Goal: Download file/media

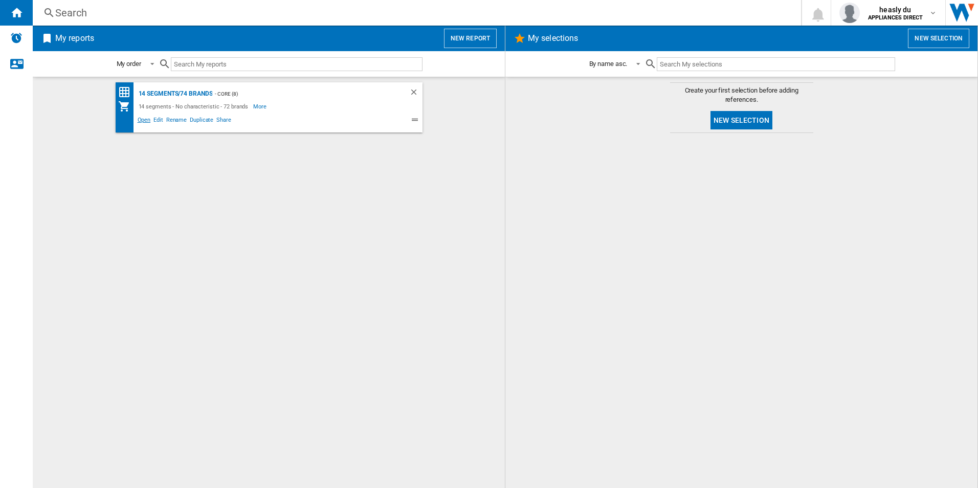
click at [145, 120] on span "Open" at bounding box center [144, 121] width 16 height 12
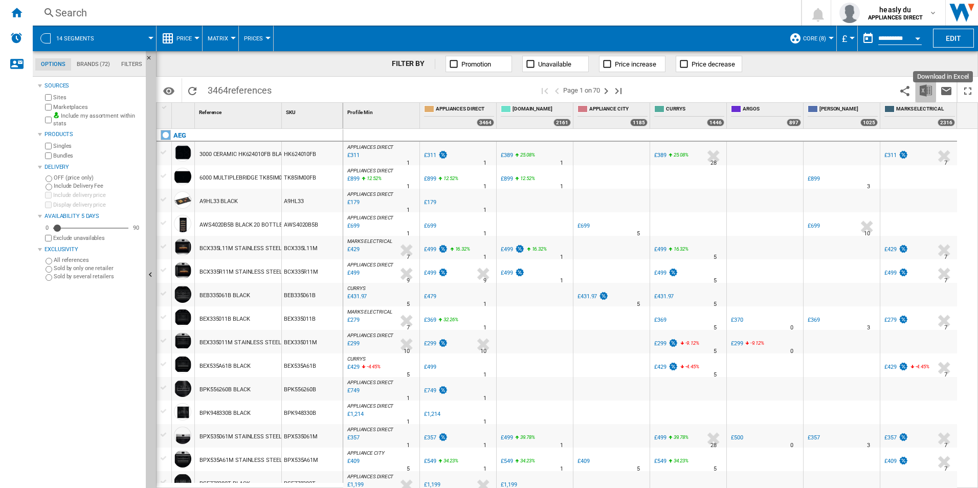
click at [924, 86] on img "Download in Excel" at bounding box center [926, 90] width 12 height 12
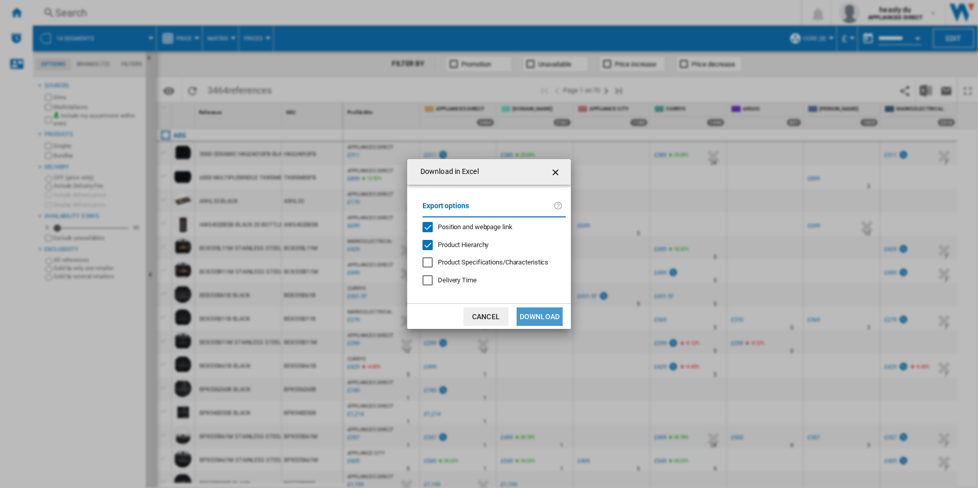
click at [545, 315] on button "Download" at bounding box center [540, 316] width 46 height 18
